Goal: Navigation & Orientation: Find specific page/section

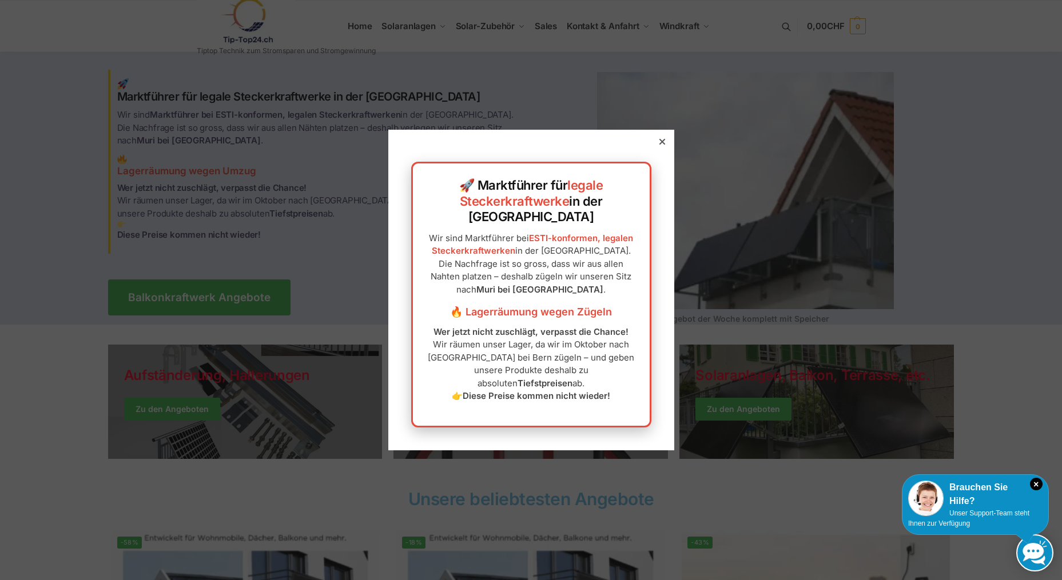
click at [559, 390] on strong "Diese Preise kommen nicht wieder!" at bounding box center [537, 395] width 148 height 11
click at [659, 145] on icon at bounding box center [662, 142] width 6 height 6
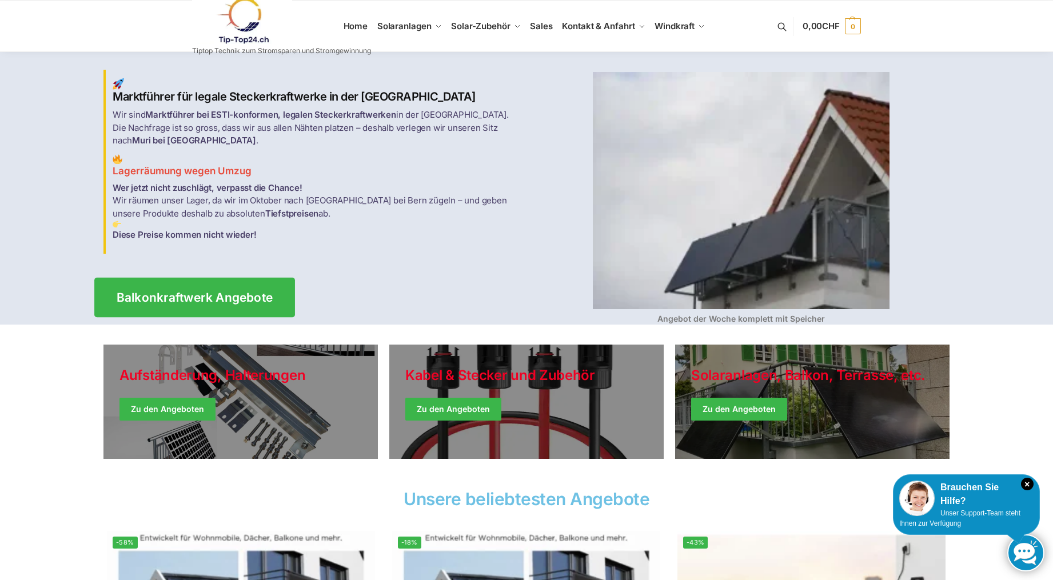
click at [176, 293] on span "Balkonkraftwerk Angebote" at bounding box center [195, 298] width 157 height 12
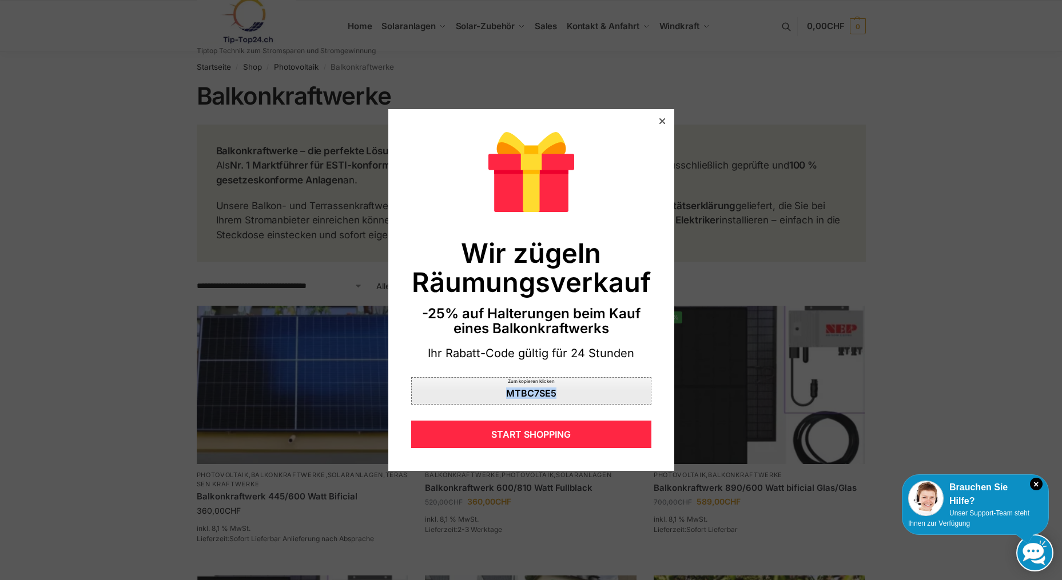
drag, startPoint x: 555, startPoint y: 394, endPoint x: 479, endPoint y: 395, distance: 75.5
click at [479, 395] on div "Zum kopieren klicken MTBC7SE5" at bounding box center [531, 390] width 240 height 27
copy div "MTBC7SE5"
click at [659, 121] on icon at bounding box center [662, 121] width 6 height 6
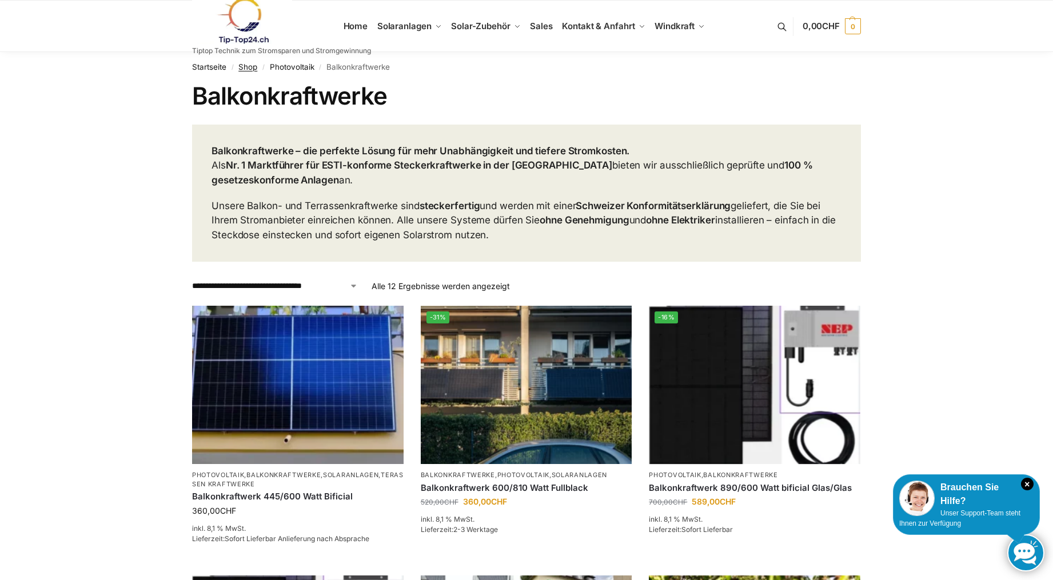
click at [252, 65] on link "Shop" at bounding box center [247, 66] width 19 height 9
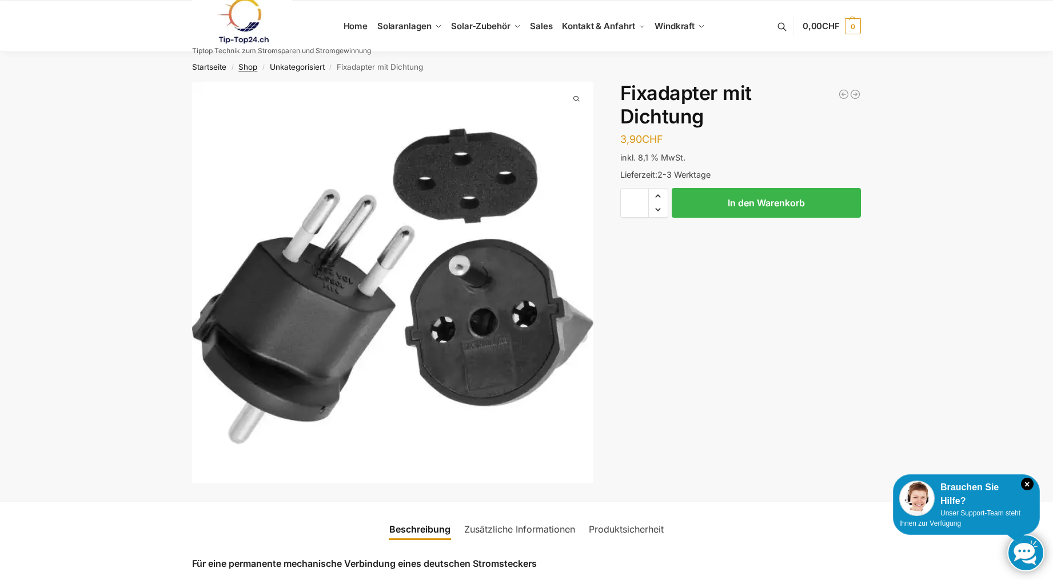
click at [244, 67] on link "Shop" at bounding box center [247, 66] width 19 height 9
click at [539, 25] on span "Sales" at bounding box center [541, 26] width 23 height 11
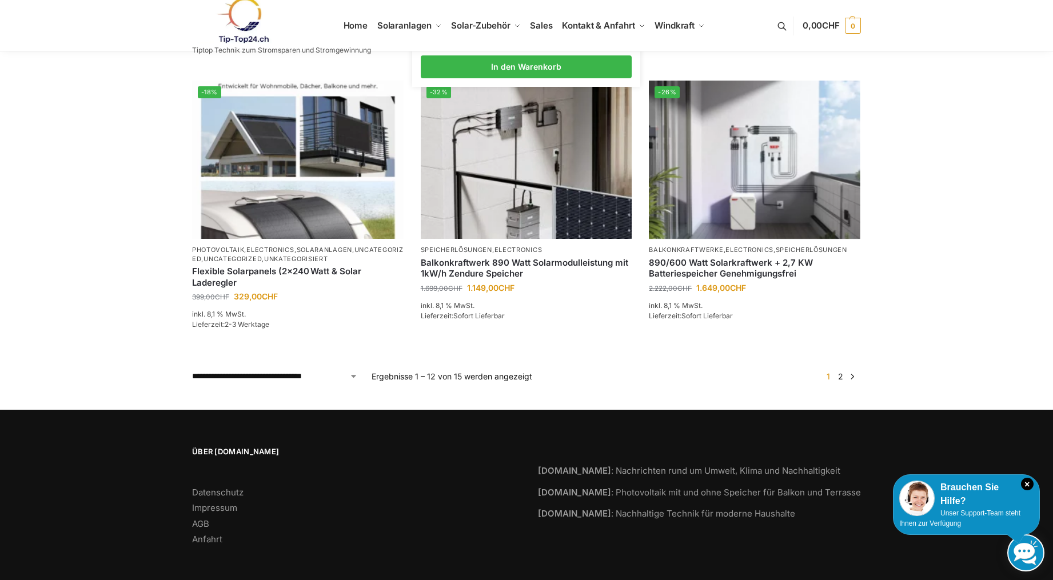
scroll to position [992, 0]
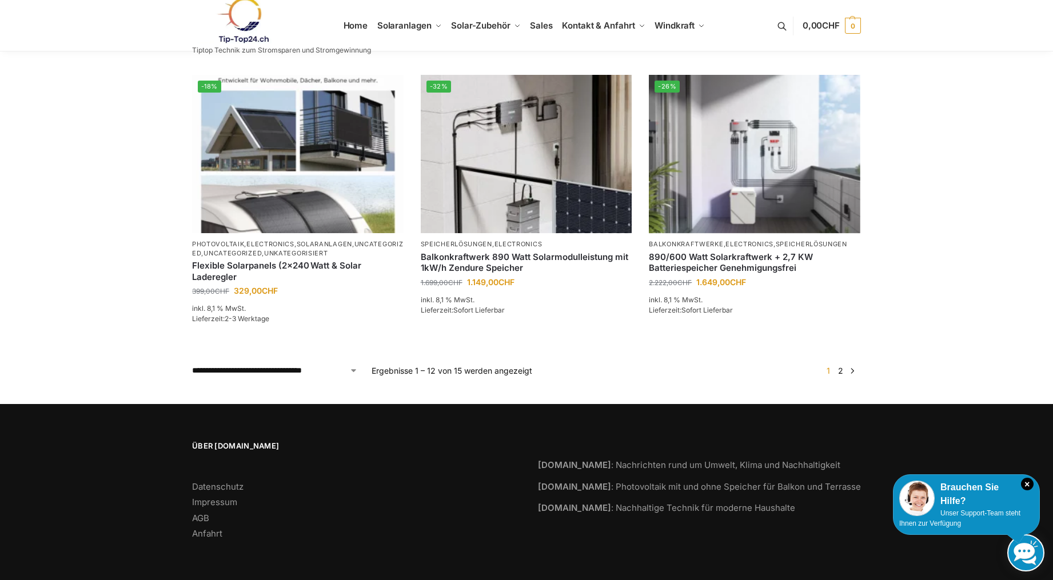
click at [839, 372] on link "2" at bounding box center [840, 371] width 11 height 10
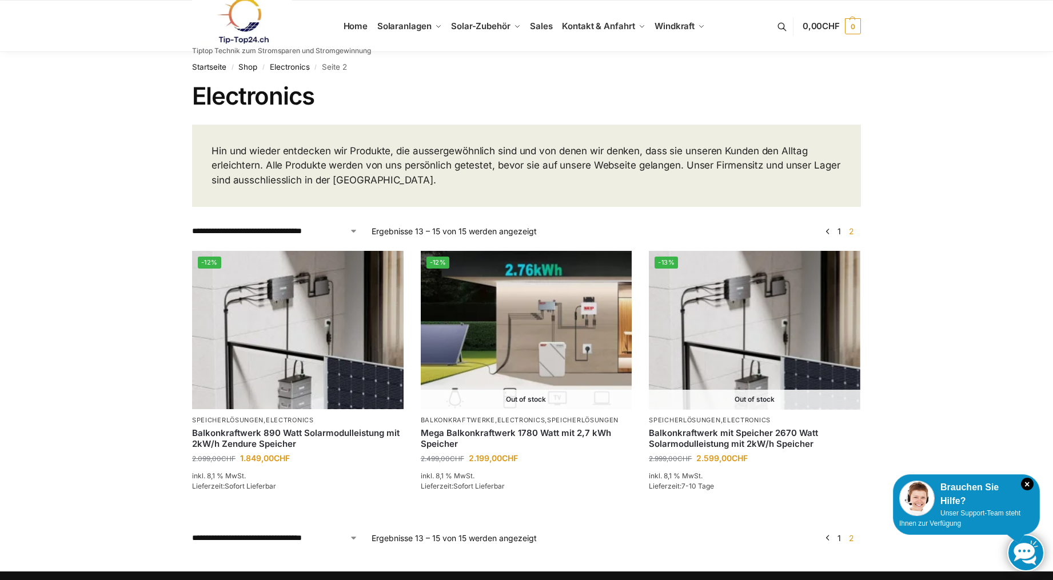
click at [278, 230] on select "**********" at bounding box center [275, 231] width 166 height 12
click at [192, 225] on select "**********" at bounding box center [275, 231] width 166 height 12
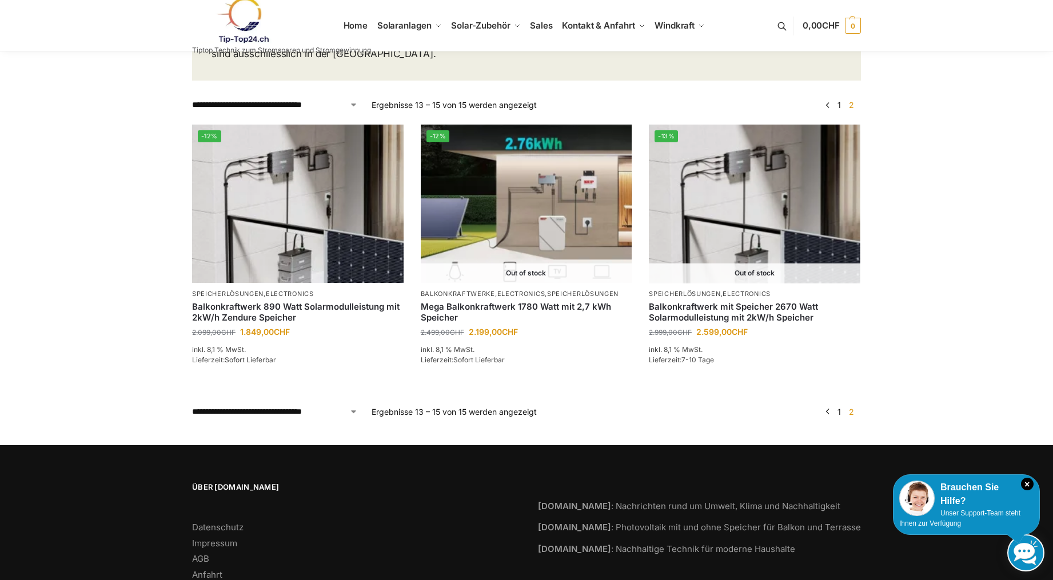
scroll to position [110, 0]
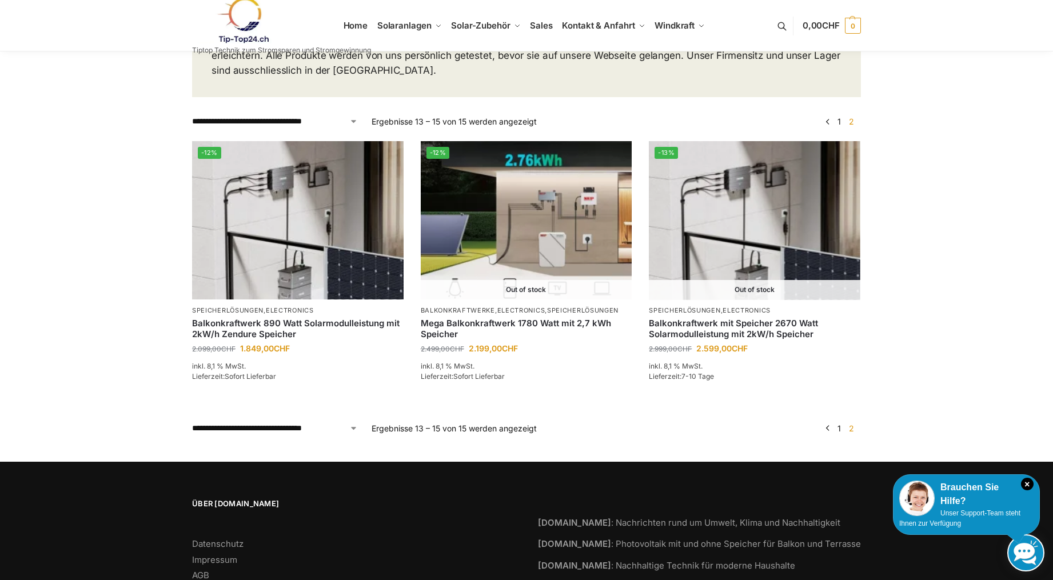
click at [840, 429] on link "1" at bounding box center [839, 429] width 9 height 10
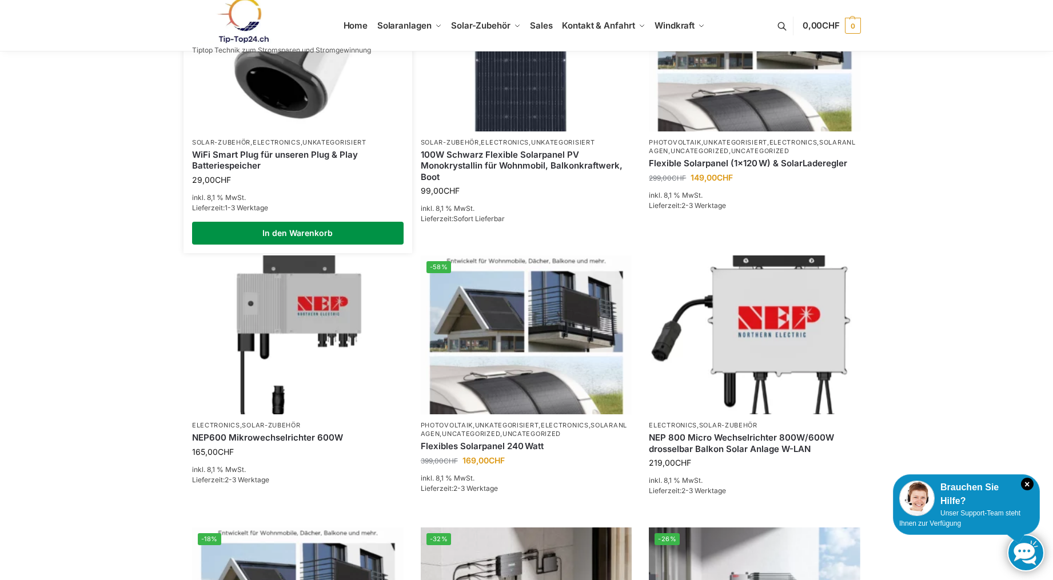
scroll to position [457, 0]
